Goal: Task Accomplishment & Management: Manage account settings

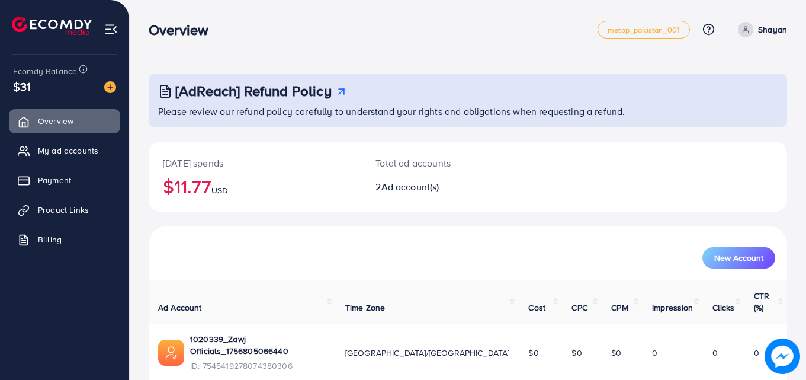
scroll to position [75, 0]
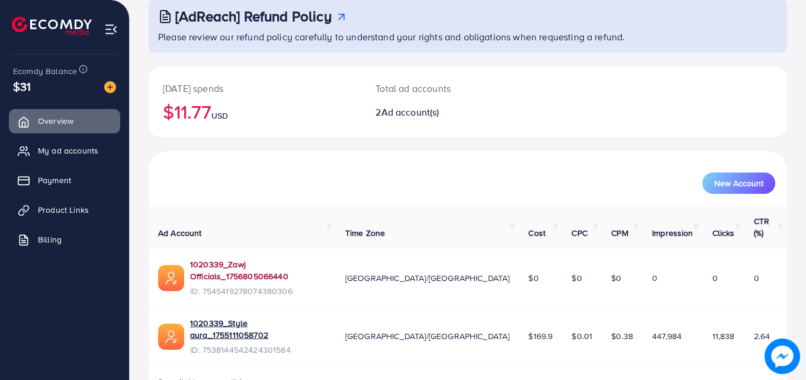
click at [241, 258] on link "1020339_Zawj Officials_1756805066440" at bounding box center [258, 270] width 136 height 24
click at [731, 192] on button "New Account" at bounding box center [739, 182] width 73 height 21
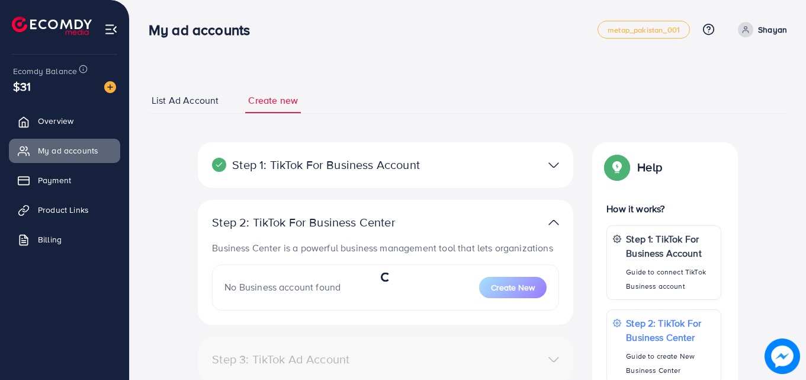
select select
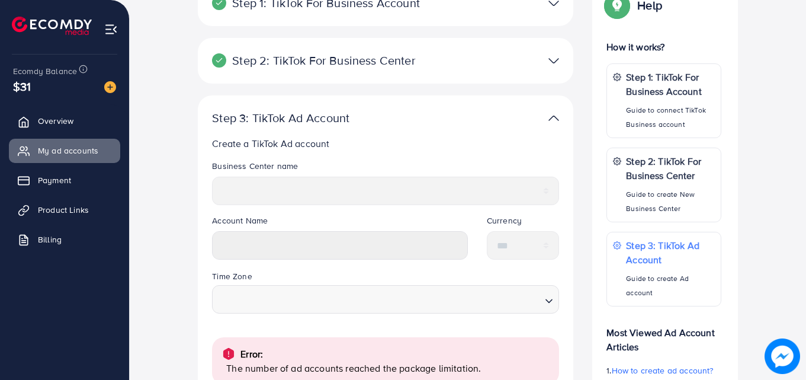
scroll to position [326, 0]
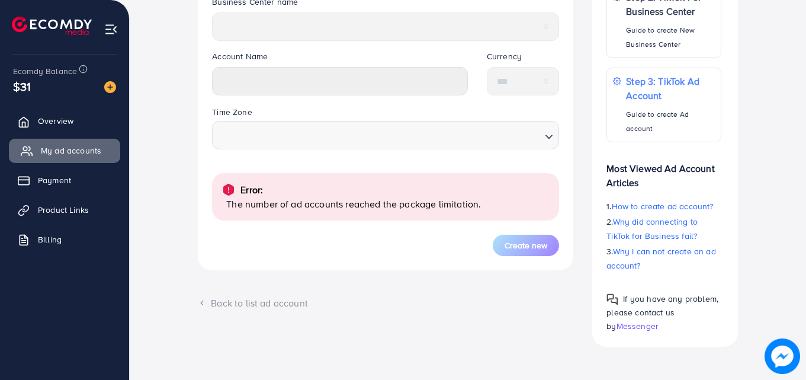
click at [57, 153] on span "My ad accounts" at bounding box center [71, 151] width 60 height 12
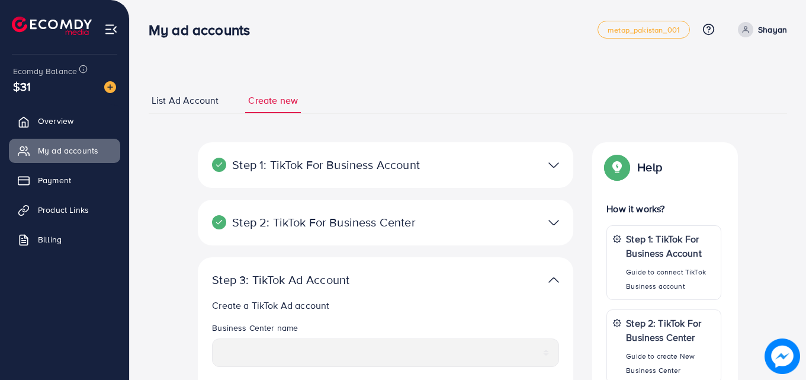
click at [182, 97] on span "List Ad Account" at bounding box center [185, 101] width 67 height 14
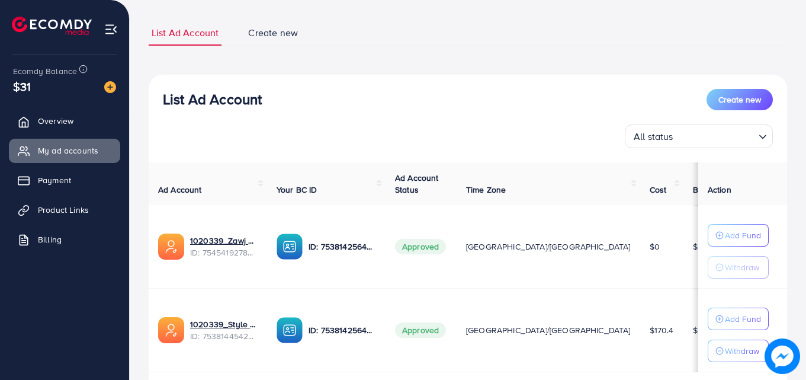
scroll to position [145, 0]
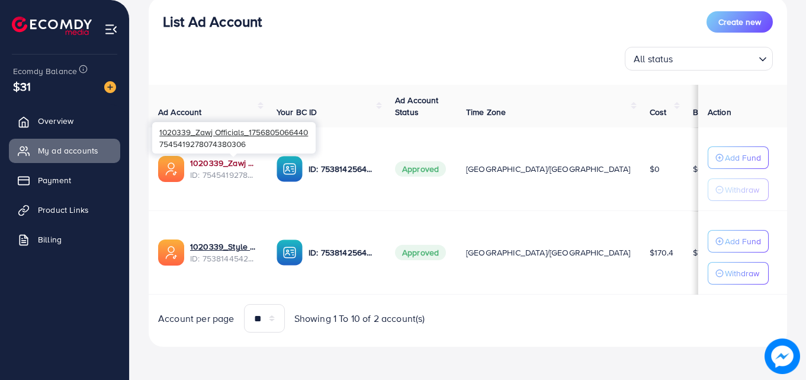
click at [258, 163] on link "1020339_Zawj Officials_1756805066440" at bounding box center [224, 163] width 68 height 12
click at [237, 164] on link "1020339_Zawj Officials_1756805066440" at bounding box center [224, 163] width 68 height 12
click at [225, 159] on link "1020339_Zawj Officials_1756805066440" at bounding box center [224, 163] width 68 height 12
